Goal: Information Seeking & Learning: Learn about a topic

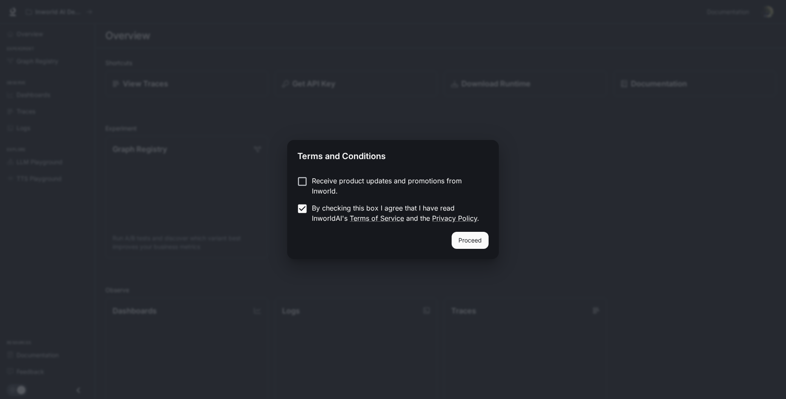
click at [487, 239] on button "Proceed" at bounding box center [470, 240] width 37 height 17
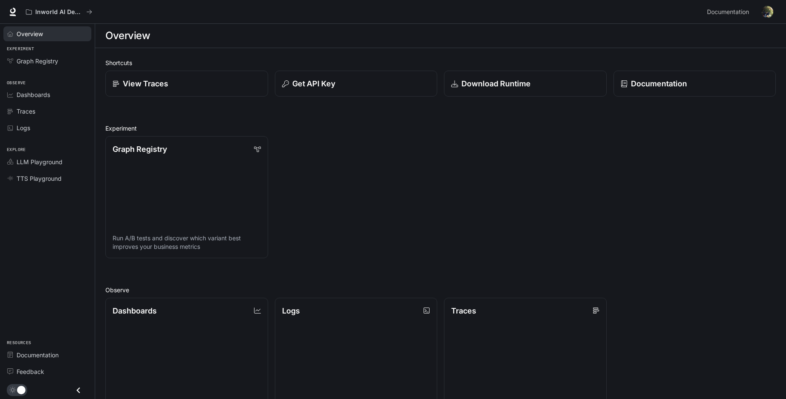
click at [40, 35] on span "Overview" at bounding box center [30, 33] width 26 height 9
click at [183, 94] on link "View Traces" at bounding box center [187, 84] width 164 height 26
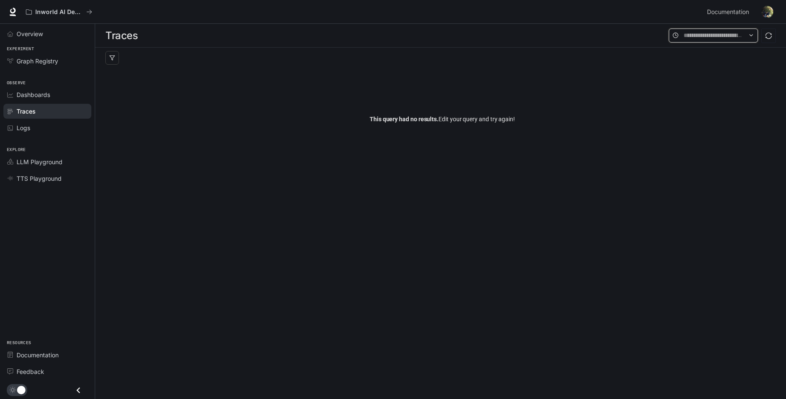
click at [696, 37] on input "text" at bounding box center [713, 35] width 59 height 9
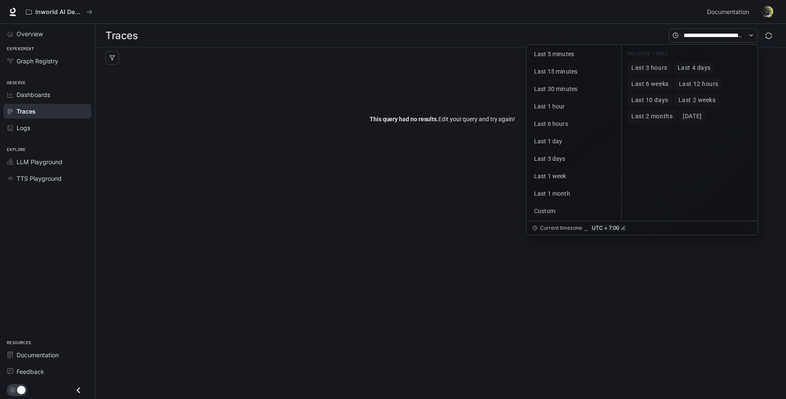
click at [420, 85] on div "This query had no results. Edit your query and try again!" at bounding box center [442, 119] width 674 height 102
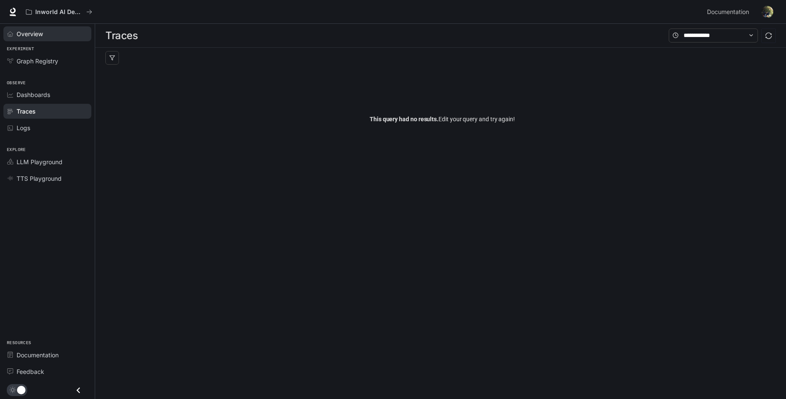
click at [61, 35] on div "Overview" at bounding box center [52, 33] width 71 height 9
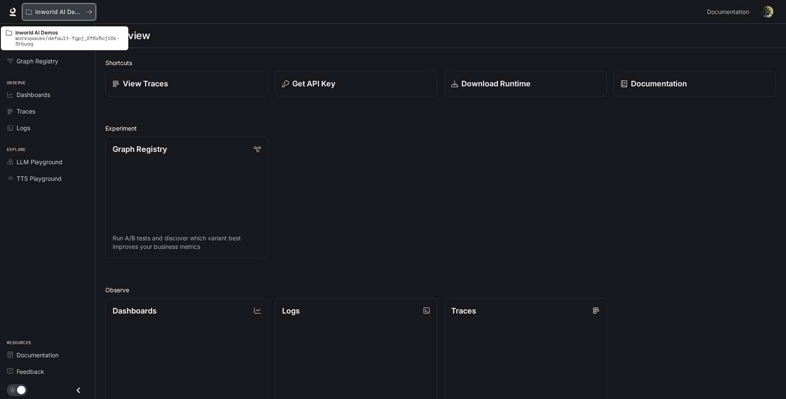
click at [59, 13] on p "Inworld AI Demos" at bounding box center [59, 11] width 48 height 7
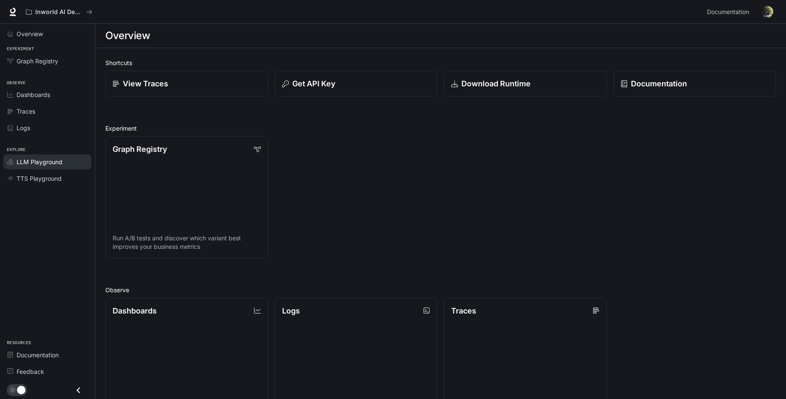
click at [45, 159] on span "LLM Playground" at bounding box center [40, 161] width 46 height 9
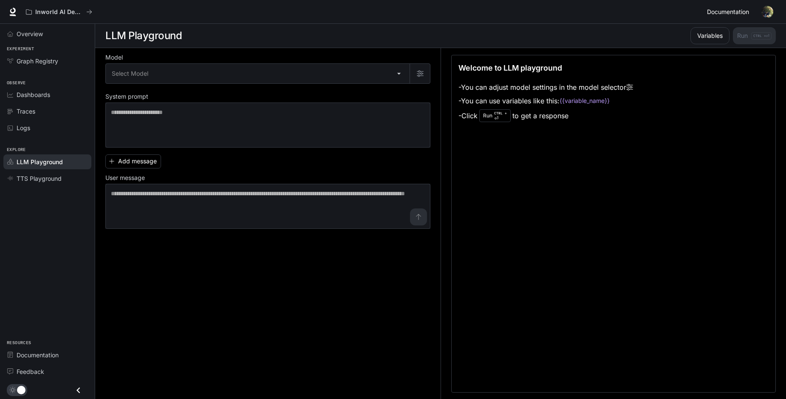
click at [731, 10] on span "Documentation" at bounding box center [728, 12] width 42 height 11
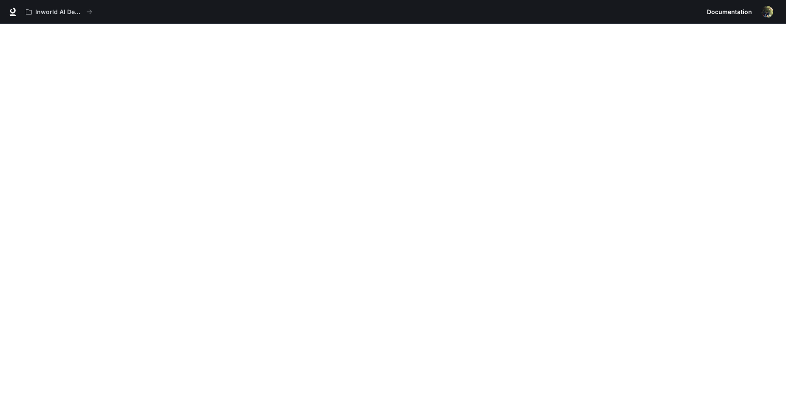
click at [21, 13] on div "Inworld AI Demos Documentation Documentation" at bounding box center [393, 12] width 786 height 24
click at [17, 13] on link at bounding box center [13, 12] width 12 height 12
